Goal: Task Accomplishment & Management: Use online tool/utility

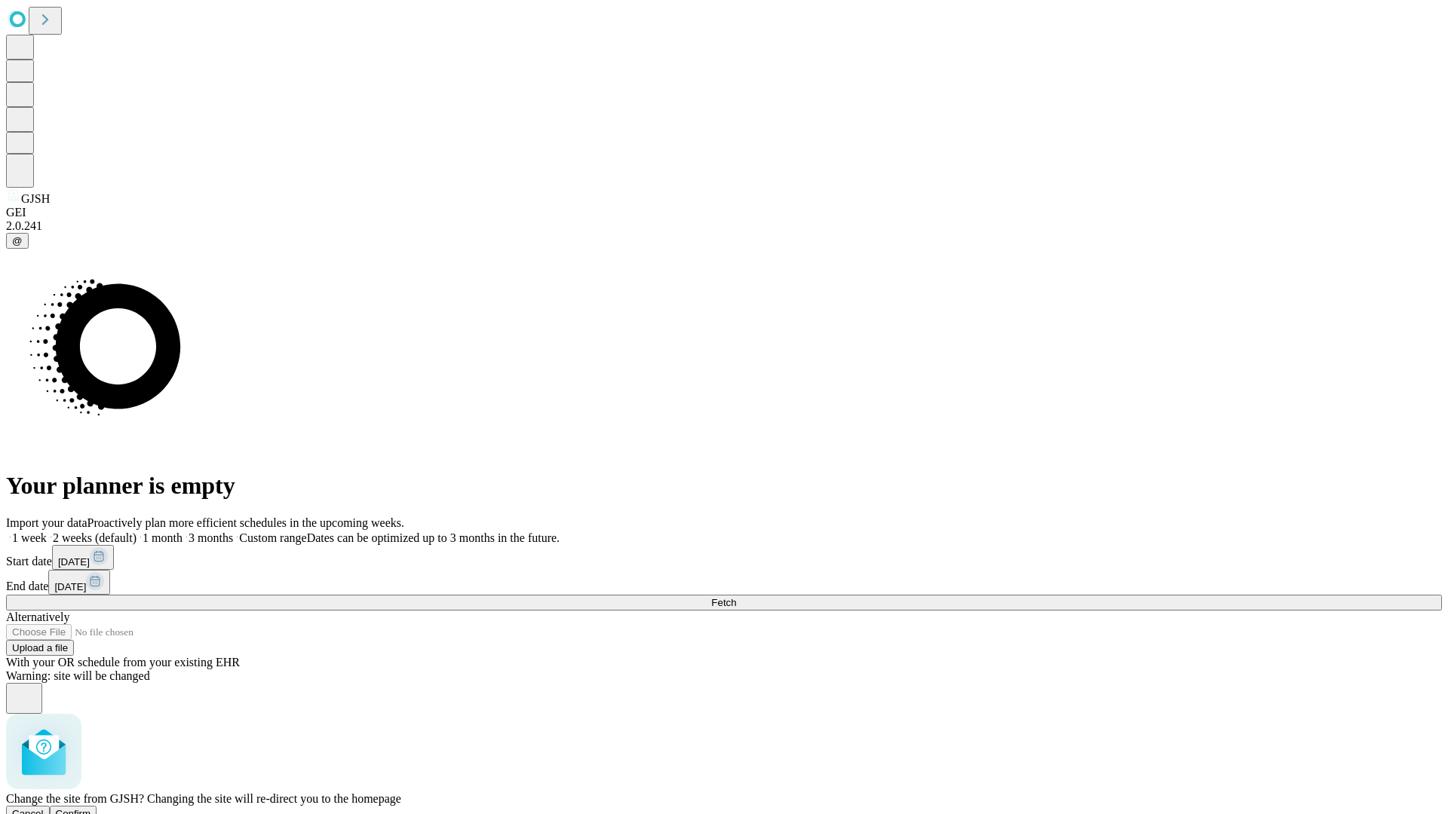
click at [91, 808] on span "Confirm" at bounding box center [73, 813] width 35 height 11
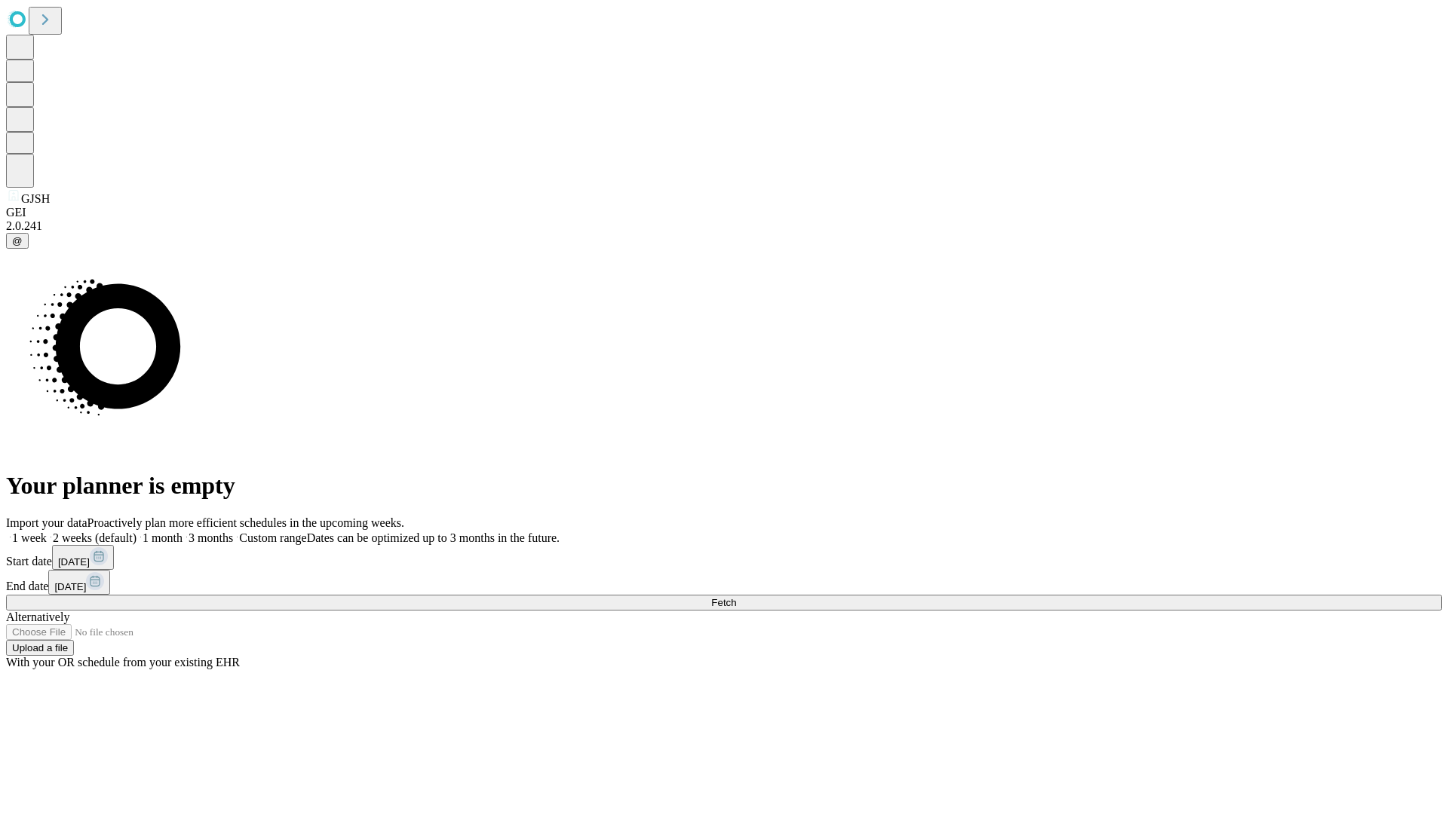
click at [136, 532] on label "2 weeks (default)" at bounding box center [92, 538] width 90 height 13
click at [736, 597] on span "Fetch" at bounding box center [723, 602] width 25 height 11
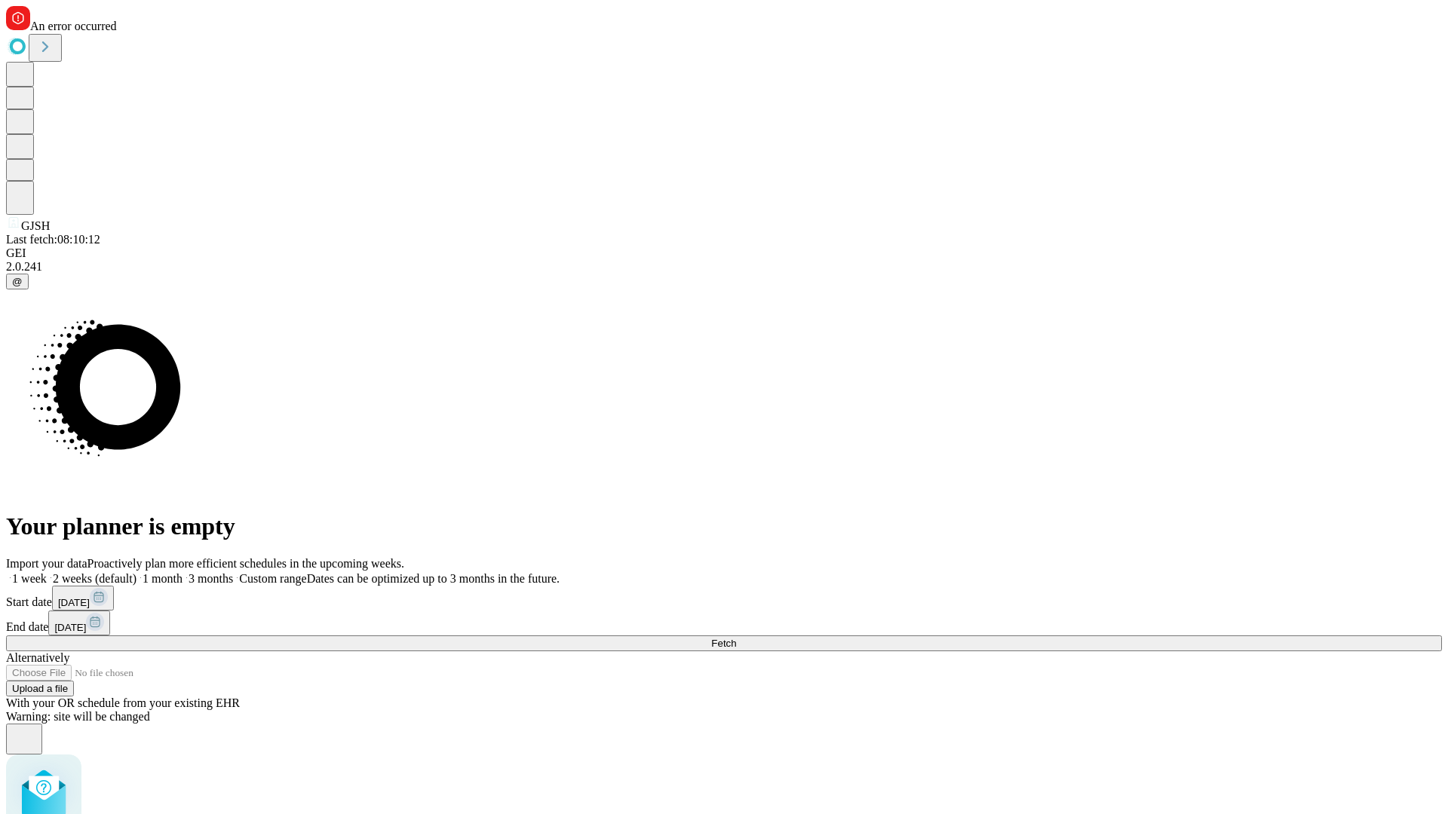
click at [136, 572] on label "2 weeks (default)" at bounding box center [92, 578] width 90 height 13
click at [736, 638] on span "Fetch" at bounding box center [723, 643] width 25 height 11
click at [136, 572] on label "2 weeks (default)" at bounding box center [92, 578] width 90 height 13
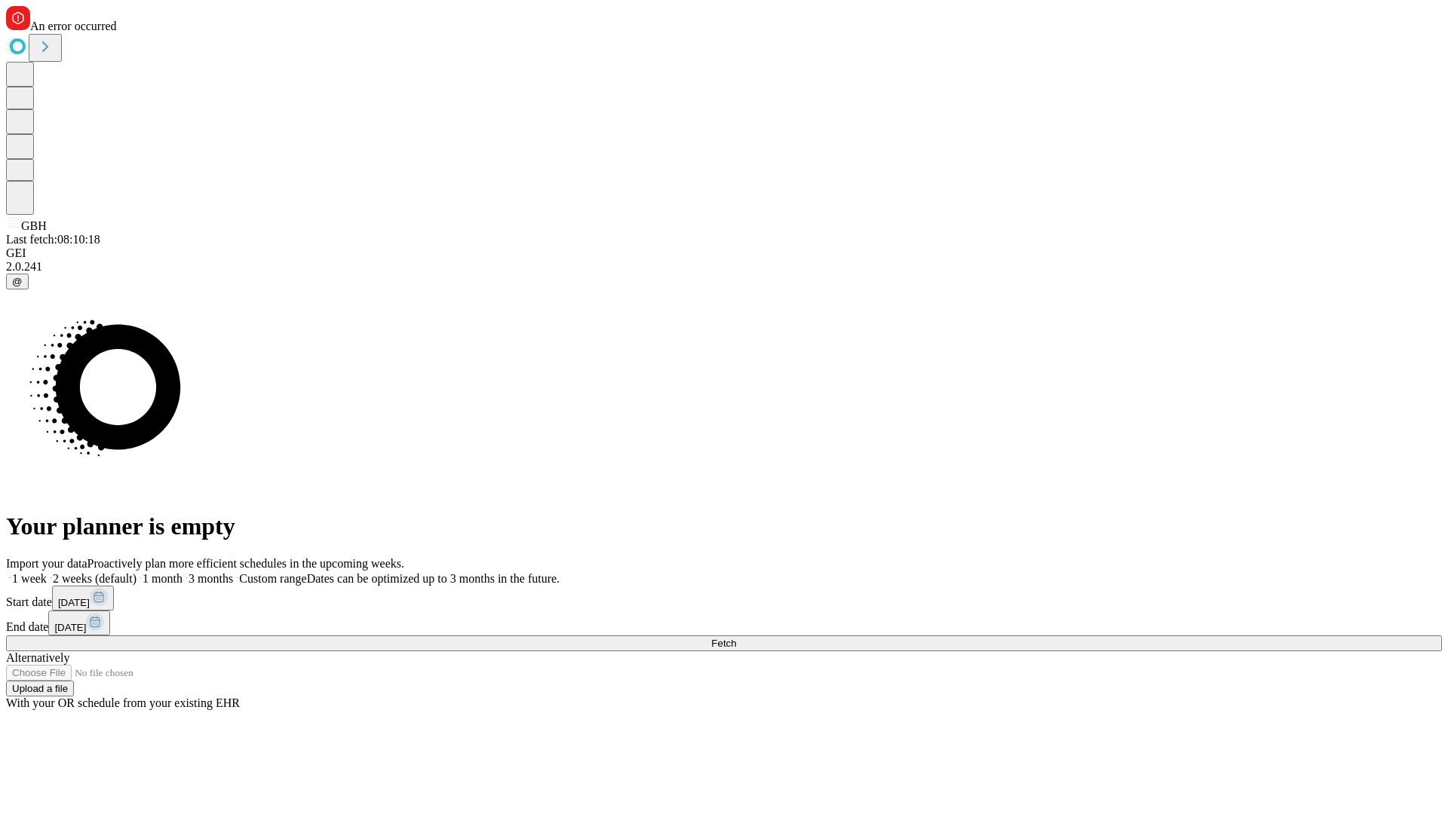
click at [736, 638] on span "Fetch" at bounding box center [723, 643] width 25 height 11
click at [136, 572] on label "2 weeks (default)" at bounding box center [92, 578] width 90 height 13
click at [736, 638] on span "Fetch" at bounding box center [723, 643] width 25 height 11
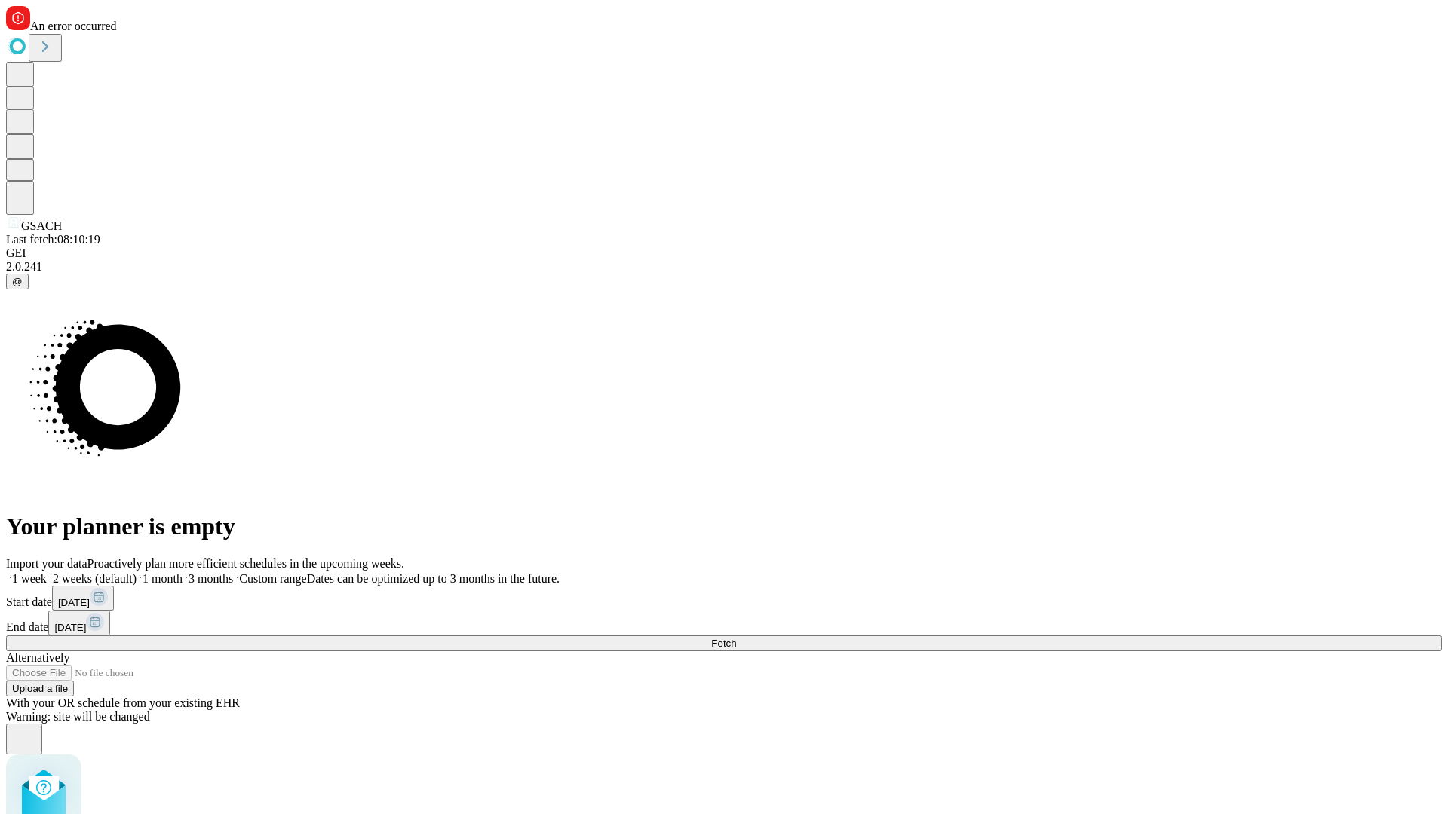
click at [136, 572] on label "2 weeks (default)" at bounding box center [92, 578] width 90 height 13
click at [736, 638] on span "Fetch" at bounding box center [723, 643] width 25 height 11
click at [136, 572] on label "2 weeks (default)" at bounding box center [92, 578] width 90 height 13
click at [736, 638] on span "Fetch" at bounding box center [723, 643] width 25 height 11
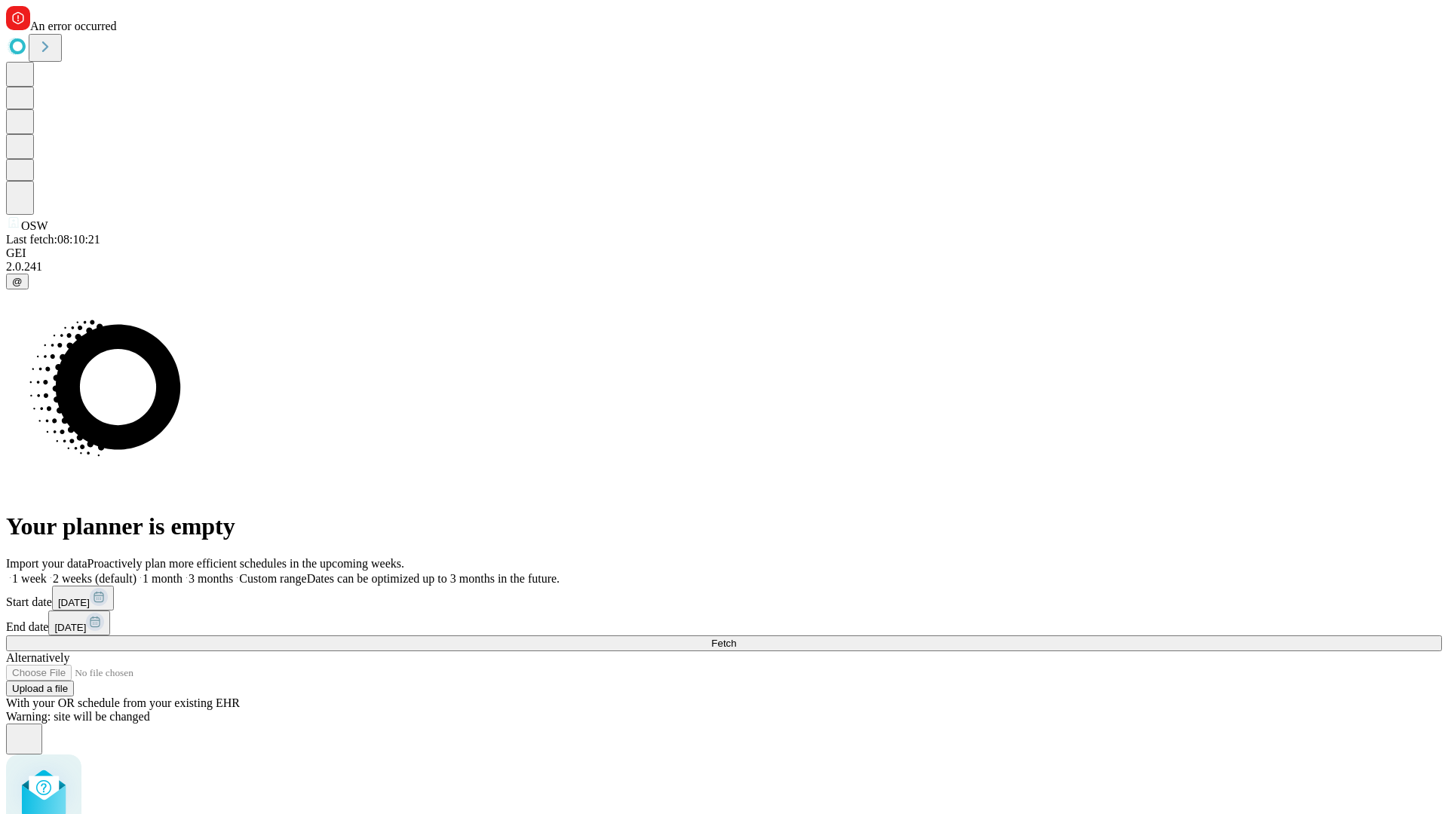
click at [136, 572] on label "2 weeks (default)" at bounding box center [92, 578] width 90 height 13
click at [736, 638] on span "Fetch" at bounding box center [723, 643] width 25 height 11
click at [136, 572] on label "2 weeks (default)" at bounding box center [92, 578] width 90 height 13
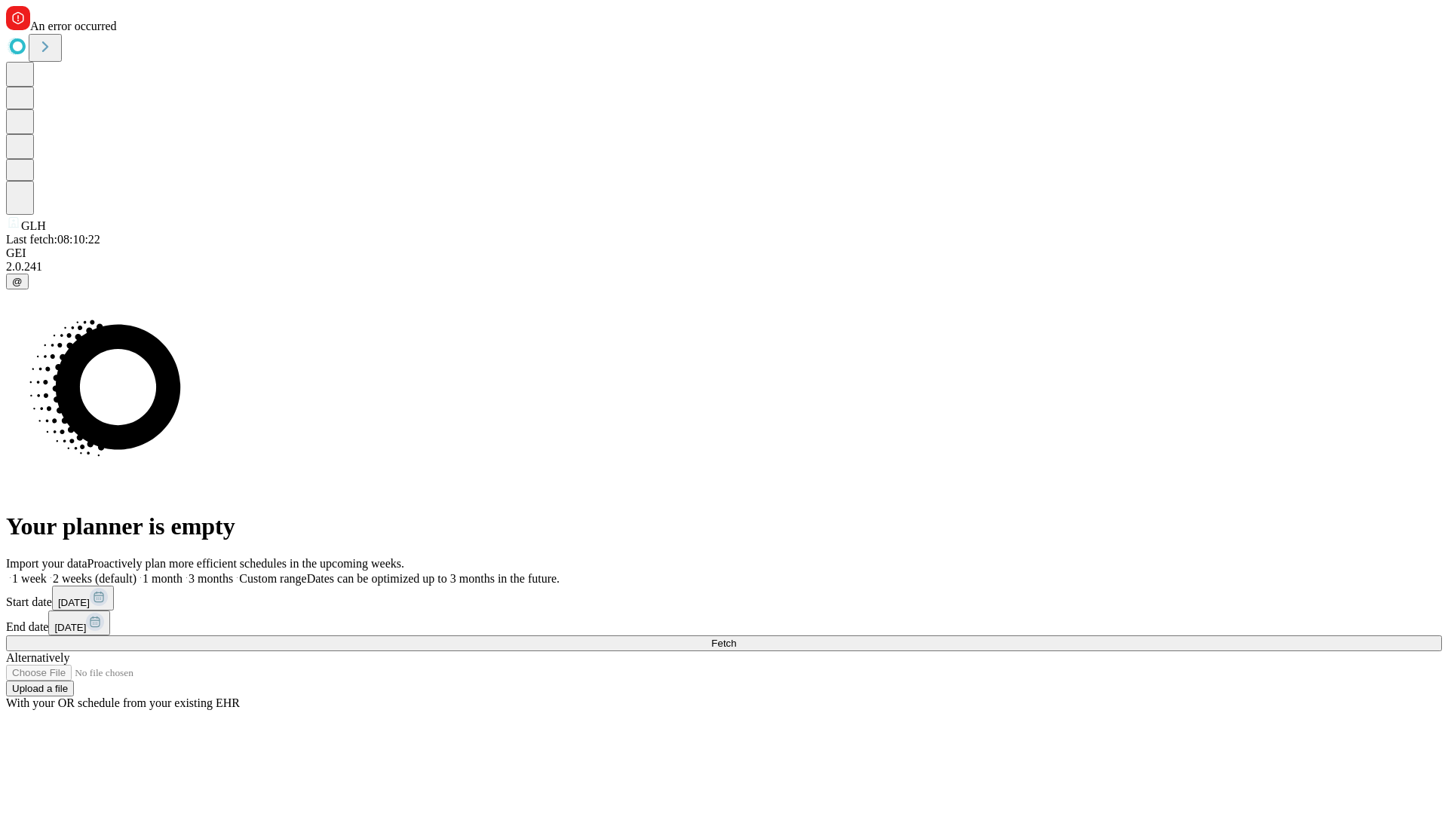
click at [736, 638] on span "Fetch" at bounding box center [723, 643] width 25 height 11
click at [136, 572] on label "2 weeks (default)" at bounding box center [92, 578] width 90 height 13
click at [736, 638] on span "Fetch" at bounding box center [723, 643] width 25 height 11
